Goal: Transaction & Acquisition: Purchase product/service

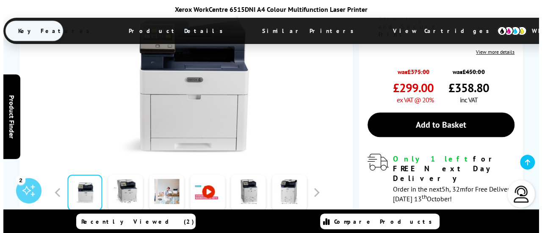
scroll to position [220, 0]
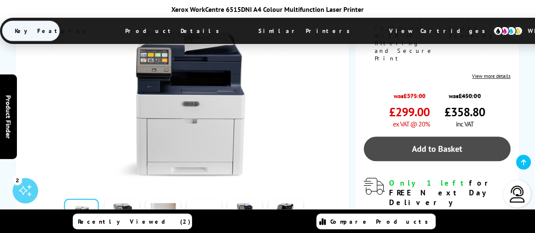
click at [447, 137] on link "Add to Basket" at bounding box center [437, 149] width 147 height 25
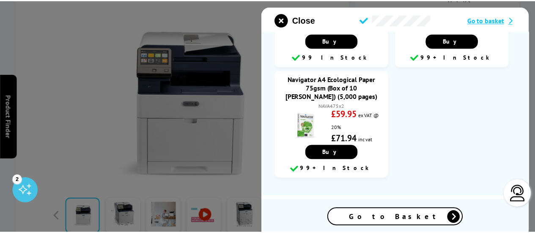
scroll to position [1230, 0]
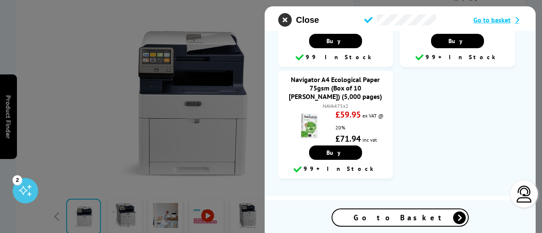
click at [289, 16] on icon "close modal" at bounding box center [285, 20] width 14 height 14
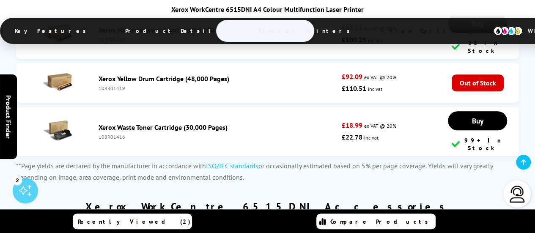
scroll to position [3543, 0]
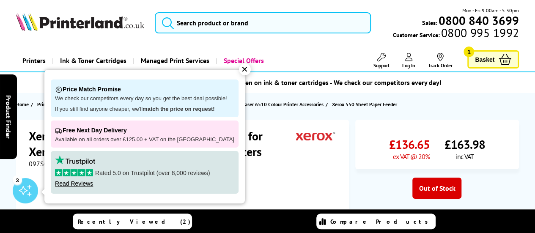
click at [239, 66] on div "✕" at bounding box center [245, 69] width 12 height 12
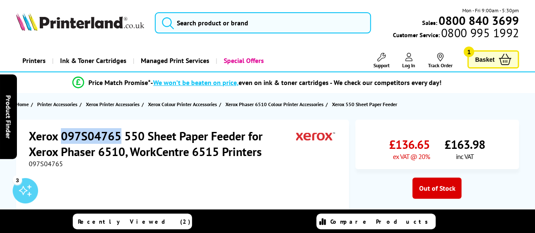
drag, startPoint x: 120, startPoint y: 136, endPoint x: 61, endPoint y: 135, distance: 58.4
click at [61, 135] on h1 "Xerox 097S04765 550 Sheet Paper Feeder for Xerox Phaser 6510, WorkCentre 6515 P…" at bounding box center [162, 143] width 267 height 31
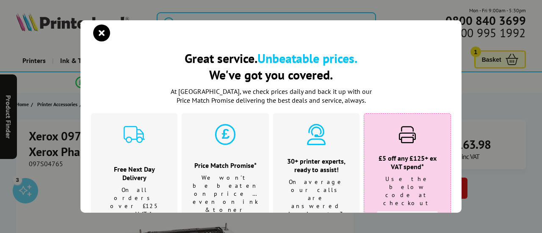
click at [61, 135] on div "Great service. Unbeatable prices. We've got you covered. Great service. Unbeata…" at bounding box center [271, 116] width 542 height 233
click at [99, 37] on icon "close modal" at bounding box center [101, 33] width 17 height 17
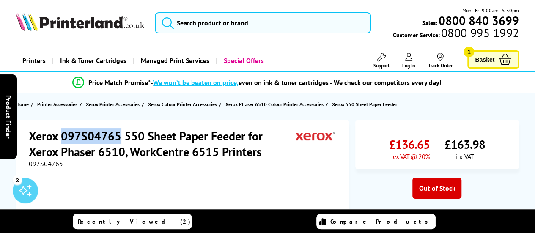
drag, startPoint x: 120, startPoint y: 135, endPoint x: 63, endPoint y: 136, distance: 57.6
click at [63, 136] on h1 "Xerox 097S04765 550 Sheet Paper Feeder for Xerox Phaser 6510, WorkCentre 6515 P…" at bounding box center [162, 143] width 267 height 31
copy h1 "097S04765"
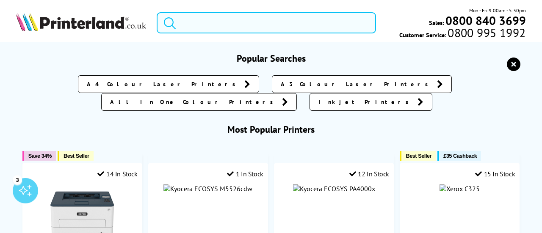
click at [253, 20] on input "search" at bounding box center [266, 22] width 219 height 21
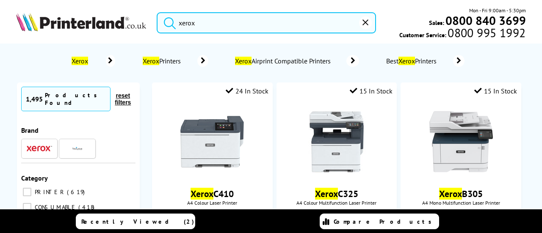
type input "xerox"
click at [157, 12] on button "submit" at bounding box center [167, 21] width 21 height 19
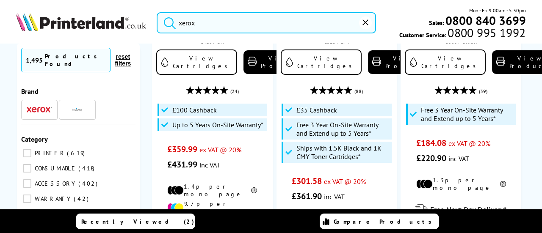
scroll to position [102, 0]
